Goal: Navigation & Orientation: Find specific page/section

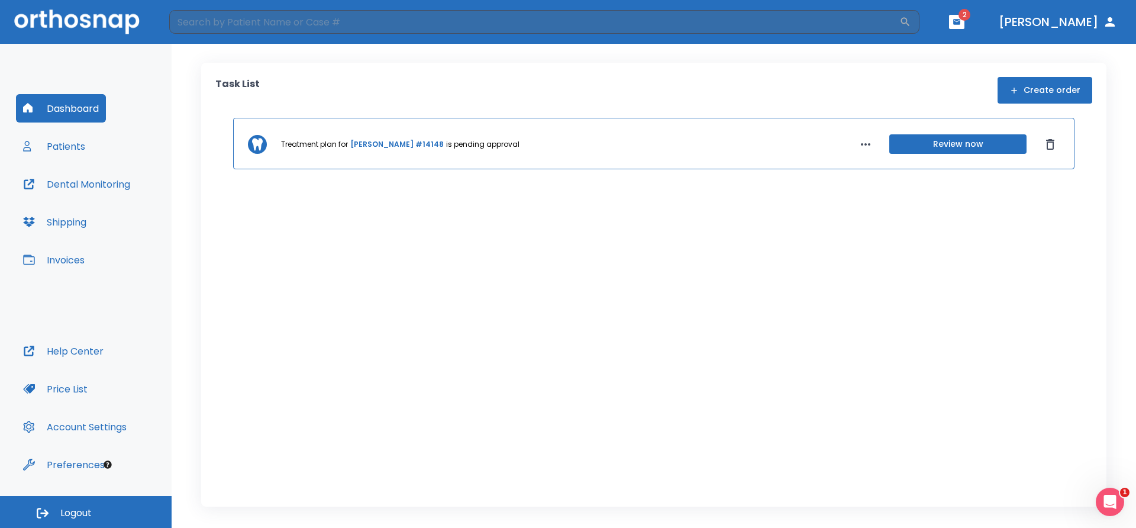
click at [72, 144] on button "Patients" at bounding box center [54, 146] width 76 height 28
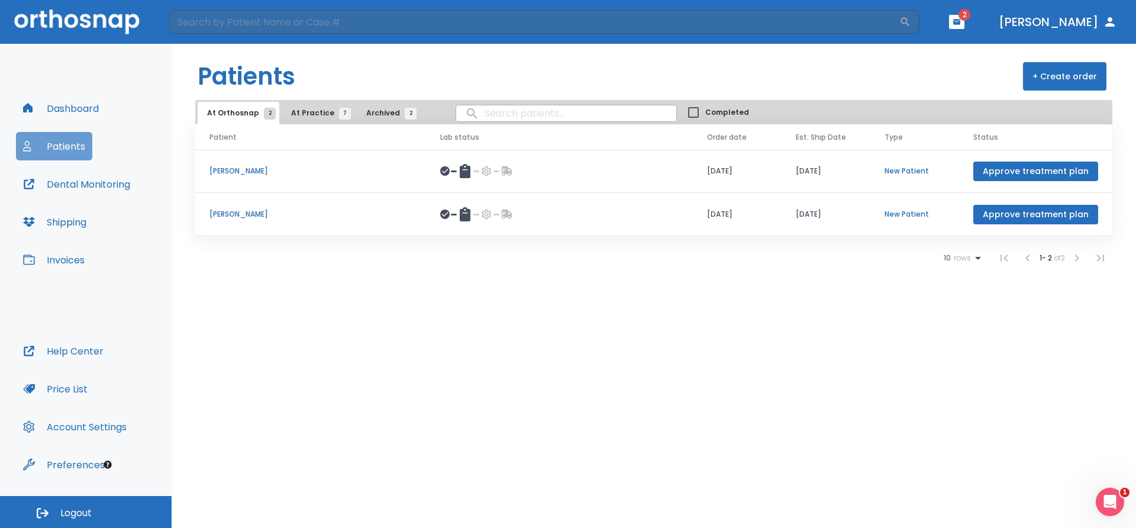
click at [69, 146] on button "Patients" at bounding box center [54, 146] width 76 height 28
